Goal: Transaction & Acquisition: Download file/media

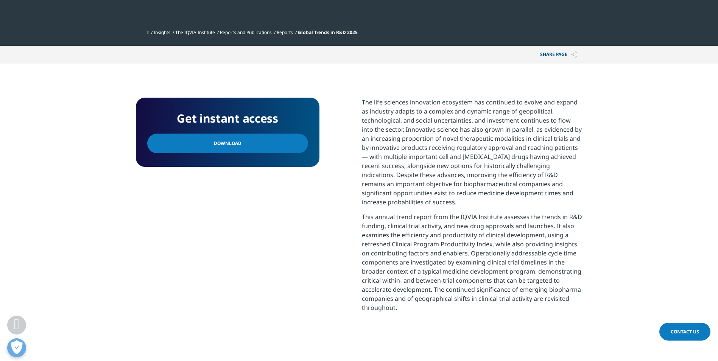
scroll to position [198, 0]
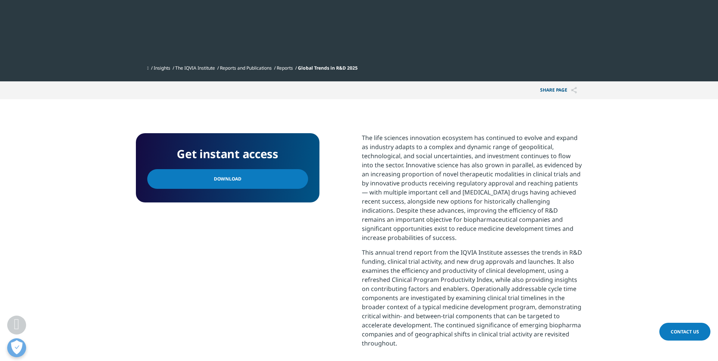
drag, startPoint x: 539, startPoint y: 192, endPoint x: 359, endPoint y: 139, distance: 186.9
copy div "Lor ipsu dolorsit ametconsec adipiscin eli seddoeius te incidi utl etdolo ma al…"
drag, startPoint x: 404, startPoint y: 163, endPoint x: 400, endPoint y: 155, distance: 9.3
click at [404, 163] on p "The life sciences innovation ecosystem has continued to evolve and expand as in…" at bounding box center [472, 190] width 221 height 115
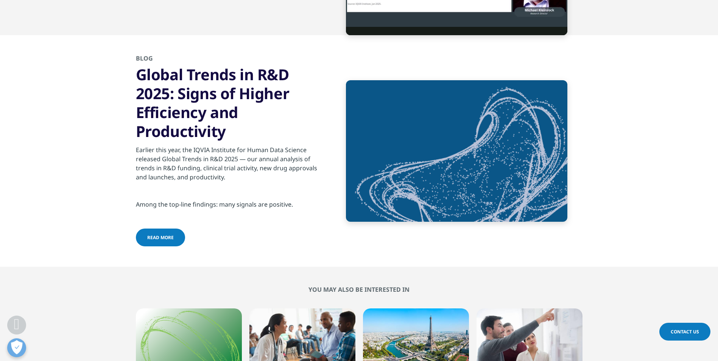
scroll to position [2510, 0]
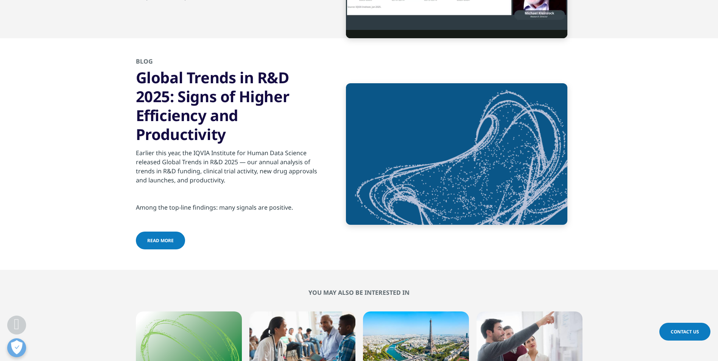
drag, startPoint x: 364, startPoint y: 137, endPoint x: 554, endPoint y: 73, distance: 201.0
copy div "lo ipsu dolorsit ametconsec adipiscin eli seddoeius te incidi utl etdolo ma ali…"
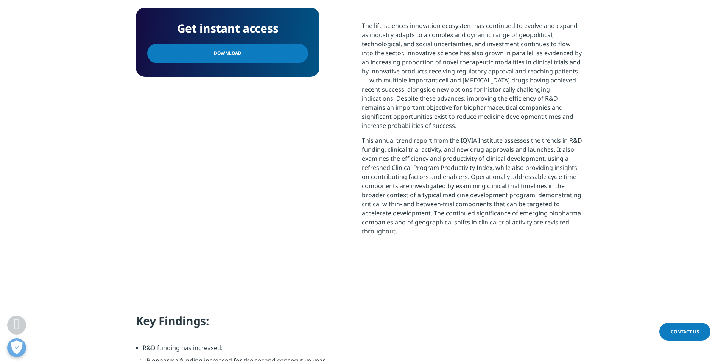
scroll to position [200, 0]
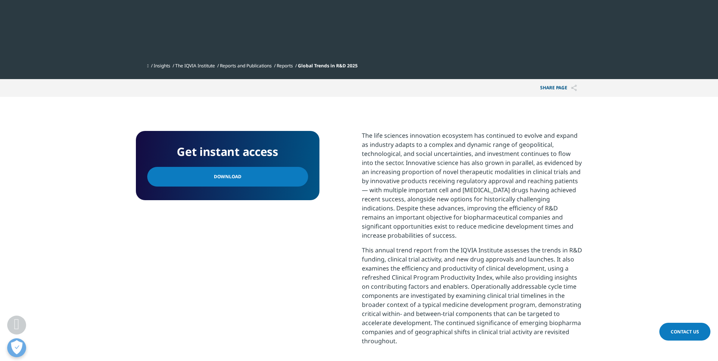
click at [364, 133] on p "The life sciences innovation ecosystem has continued to evolve and expand as in…" at bounding box center [472, 188] width 221 height 115
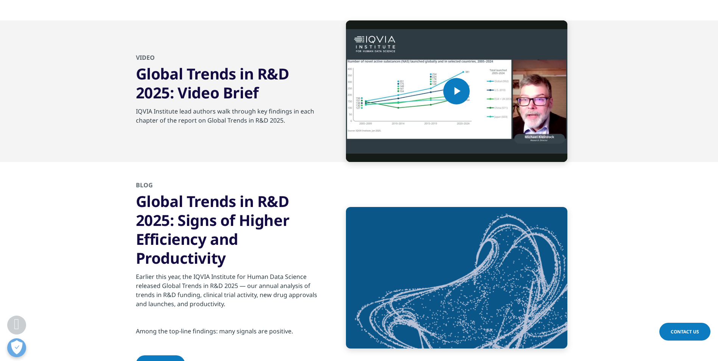
scroll to position [2391, 0]
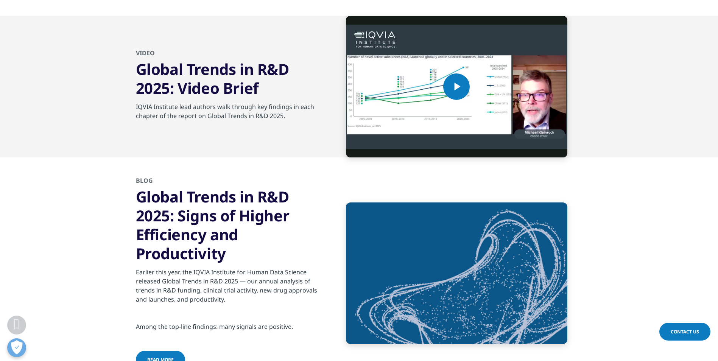
drag, startPoint x: 362, startPoint y: 133, endPoint x: 539, endPoint y: 189, distance: 185.5
copy div "Lor ipsu dolorsit ametconsec adipiscin eli seddoeius te incidi utl etdolo ma al…"
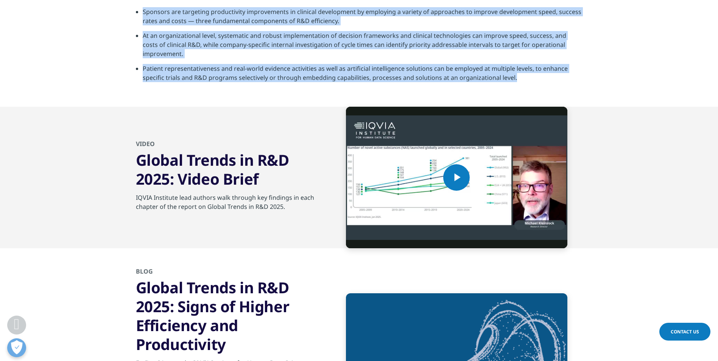
scroll to position [2240, 0]
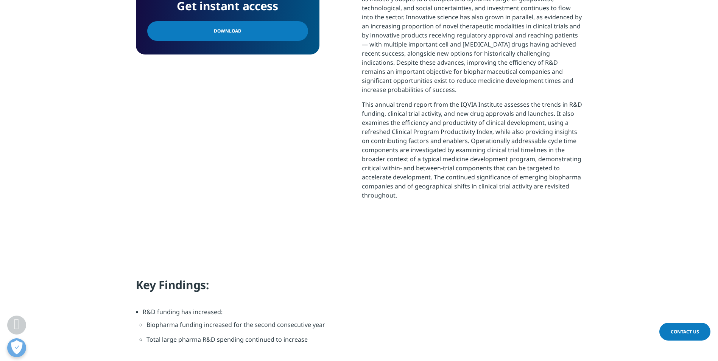
scroll to position [81, 0]
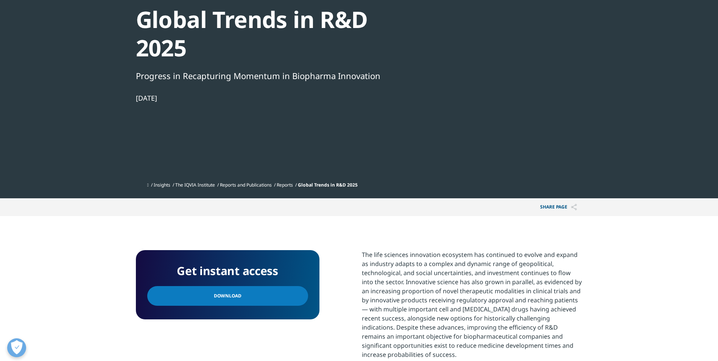
drag, startPoint x: 210, startPoint y: 298, endPoint x: 220, endPoint y: 294, distance: 11.5
click at [214, 298] on span "Download" at bounding box center [228, 296] width 28 height 8
click at [90, 74] on section "Institute Report Global Trends in R&D 2025 Progress in Recapturing Momentum in …" at bounding box center [359, 58] width 718 height 279
